Goal: Task Accomplishment & Management: Manage account settings

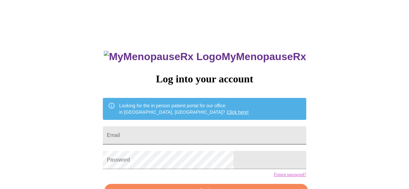
click at [229, 127] on input "Email" at bounding box center [204, 136] width 203 height 18
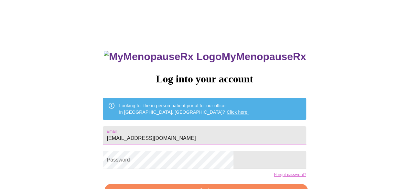
type input "[EMAIL_ADDRESS][DOMAIN_NAME]"
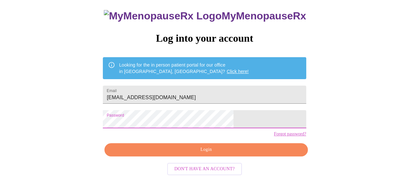
scroll to position [40, 0]
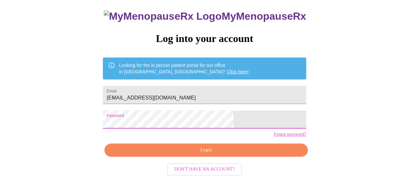
click at [215, 154] on span "Login" at bounding box center [206, 150] width 188 height 8
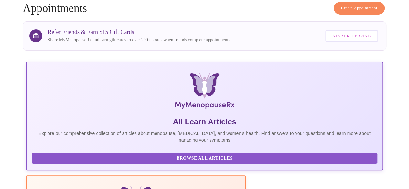
drag, startPoint x: 215, startPoint y: 159, endPoint x: 219, endPoint y: 150, distance: 9.4
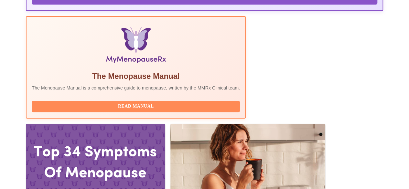
scroll to position [200, 0]
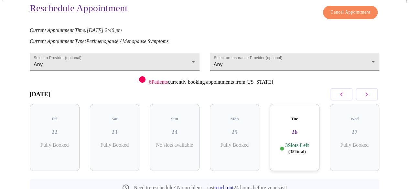
scroll to position [66, 0]
